Goal: Information Seeking & Learning: Check status

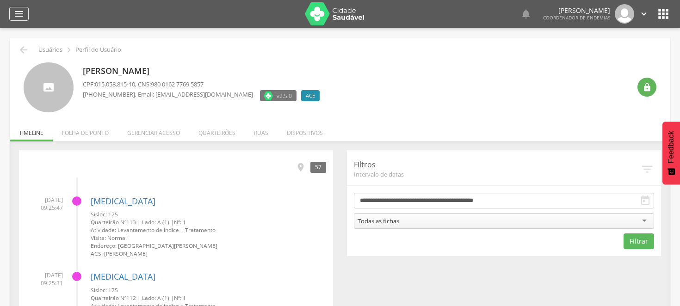
click at [21, 10] on icon "" at bounding box center [18, 13] width 11 height 11
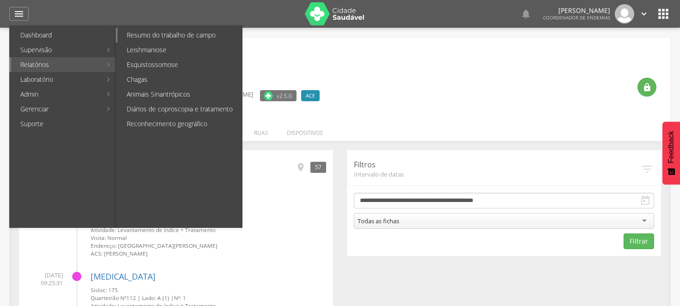
click at [160, 31] on link "Resumo do trabalho de campo" at bounding box center [180, 35] width 124 height 15
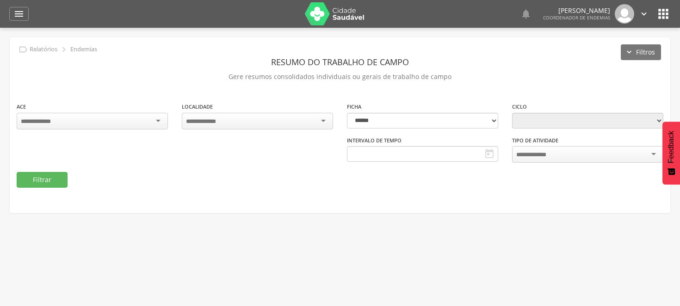
type input "**********"
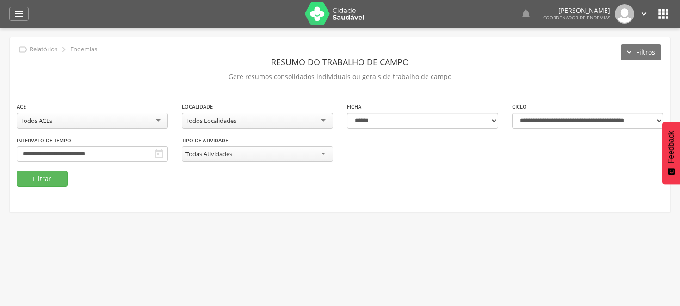
click at [155, 117] on div "Todos ACEs" at bounding box center [92, 121] width 151 height 16
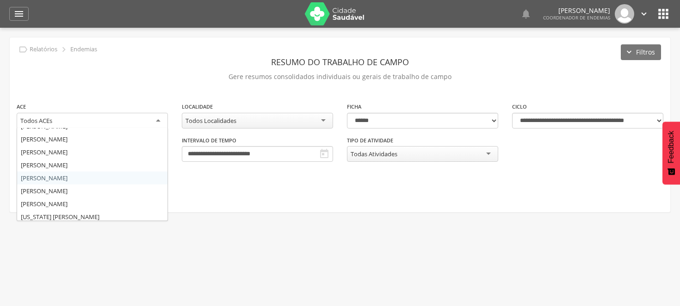
scroll to position [102, 0]
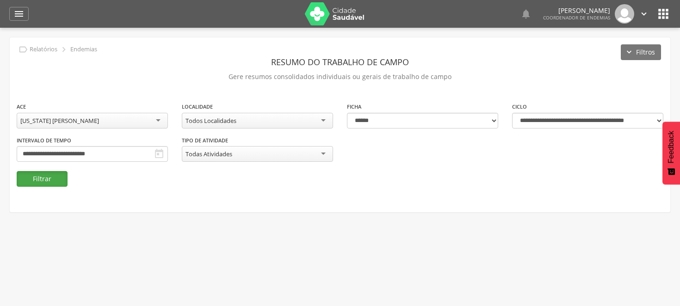
click at [52, 177] on button "Filtrar" at bounding box center [42, 179] width 51 height 16
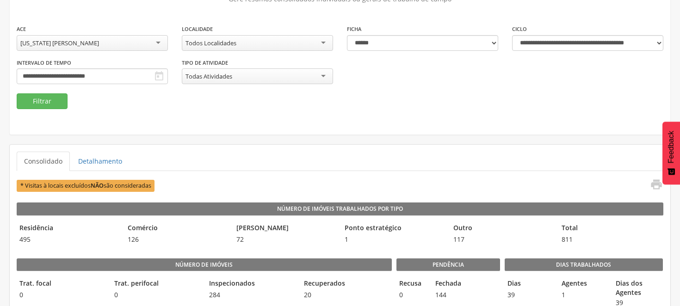
scroll to position [0, 0]
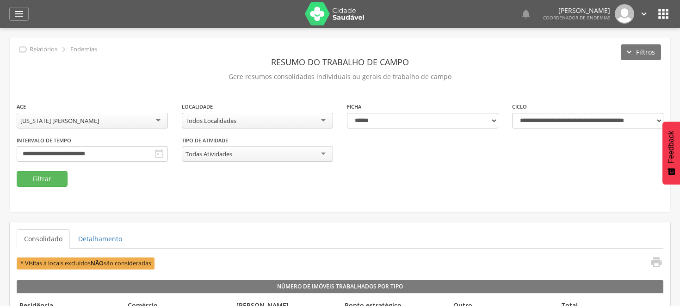
click at [155, 116] on div "[US_STATE] [PERSON_NAME]" at bounding box center [92, 121] width 151 height 16
click at [42, 179] on button "Filtrar" at bounding box center [42, 179] width 51 height 16
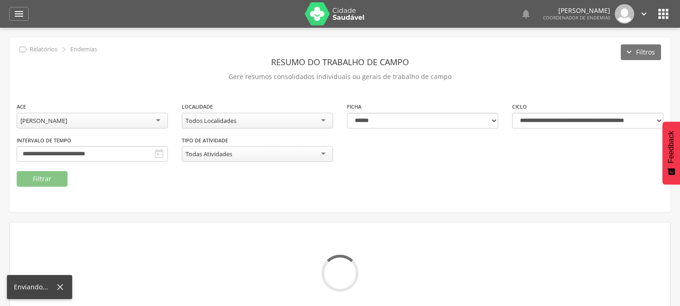
scroll to position [28, 0]
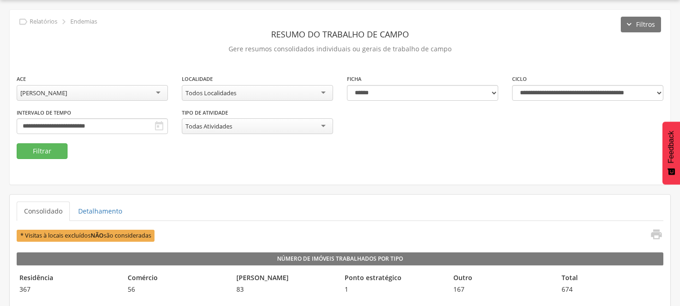
click at [52, 97] on div "[PERSON_NAME]" at bounding box center [92, 93] width 151 height 16
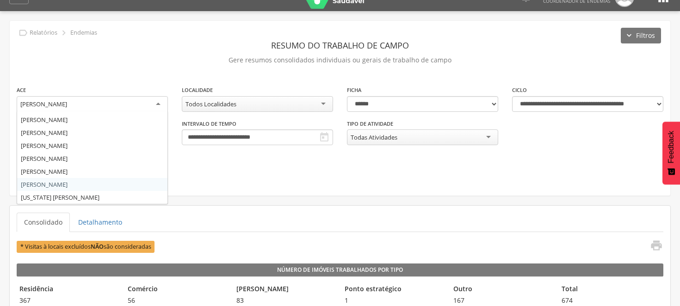
scroll to position [0, 0]
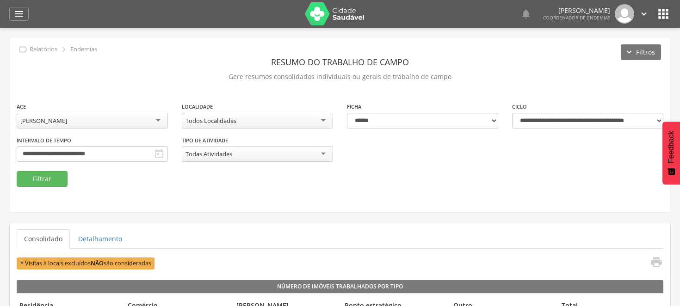
click at [503, 66] on header "Resumo do Trabalho de Campo" at bounding box center [340, 62] width 647 height 17
click at [664, 10] on icon "" at bounding box center [663, 13] width 15 height 15
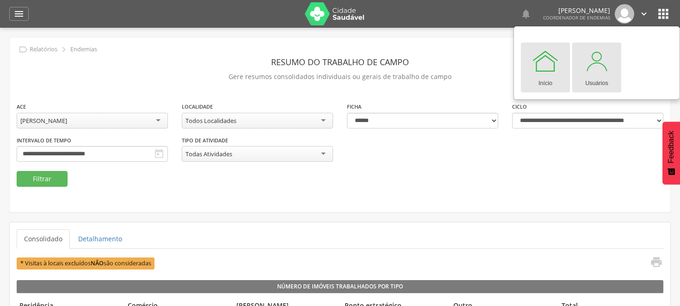
click at [595, 71] on div at bounding box center [597, 61] width 28 height 28
